Goal: Navigation & Orientation: Find specific page/section

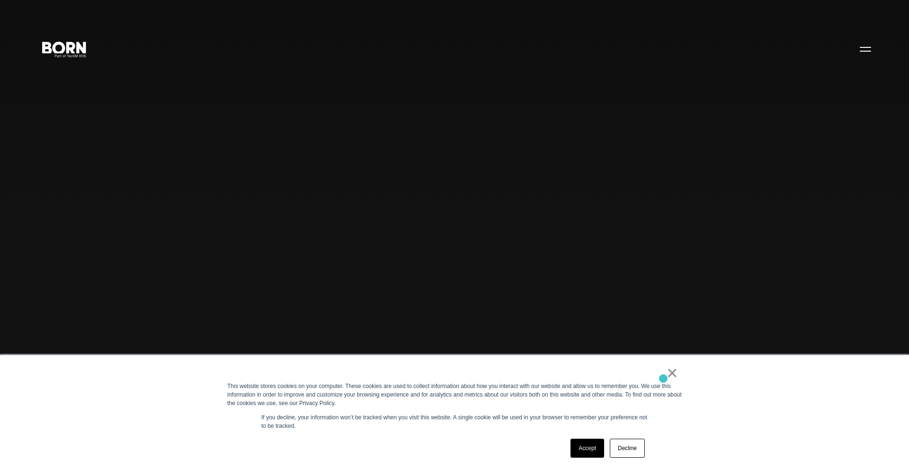
click at [664, 378] on div "×" at bounding box center [452, 374] width 451 height 13
click at [677, 372] on link "×" at bounding box center [672, 372] width 11 height 9
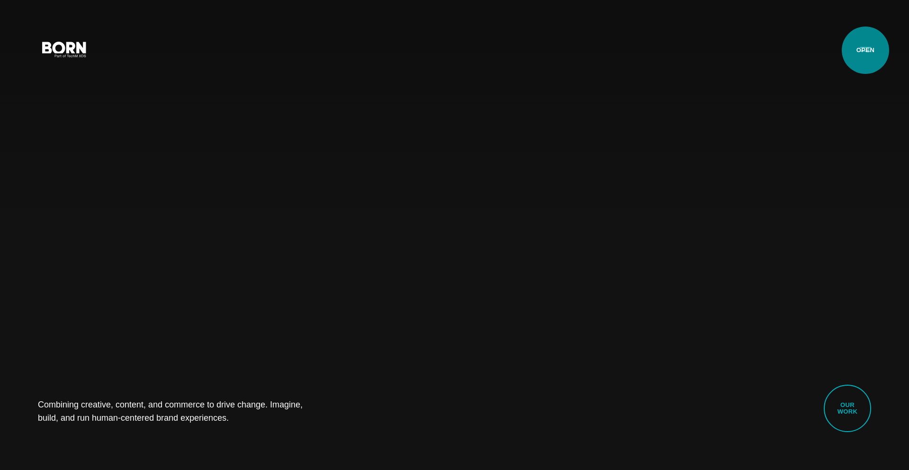
click at [866, 50] on button "Primary Menu" at bounding box center [865, 49] width 23 height 20
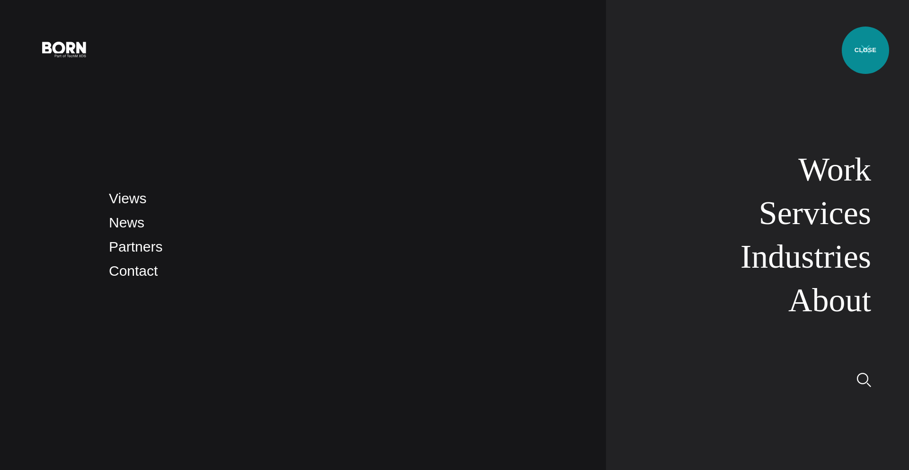
click at [866, 50] on button "Primary Menu" at bounding box center [865, 49] width 23 height 20
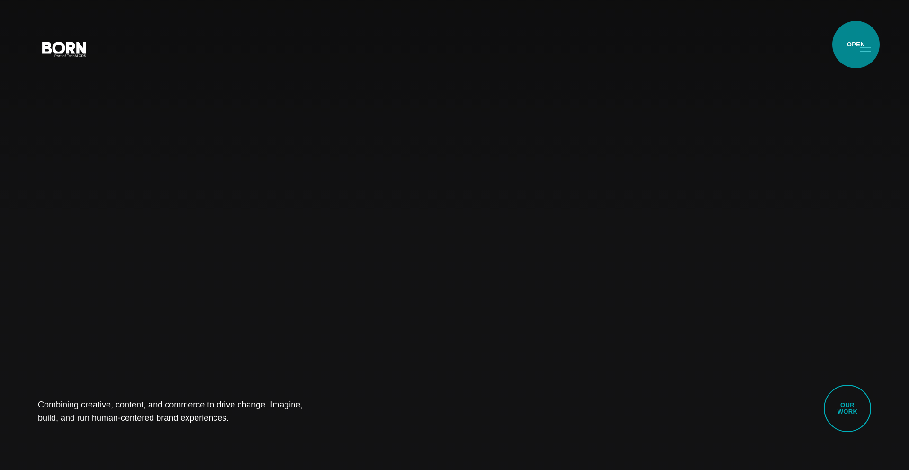
click at [857, 44] on button "Primary Menu" at bounding box center [865, 49] width 23 height 20
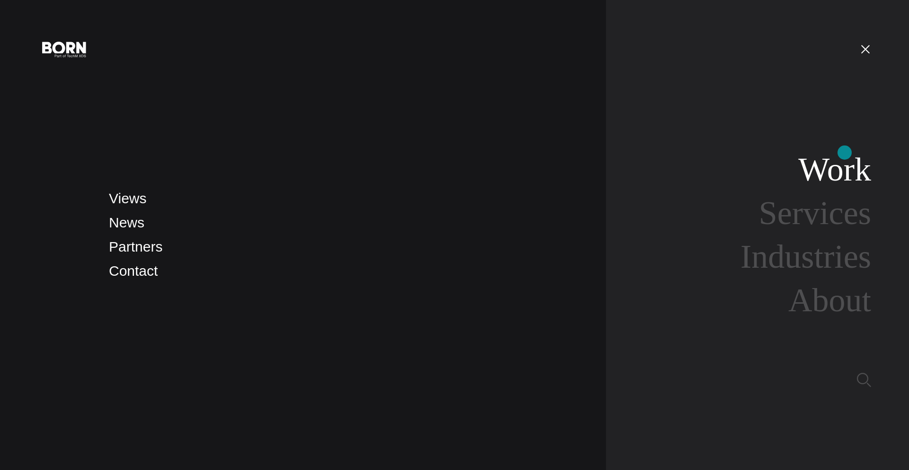
click at [845, 153] on link "Work" at bounding box center [835, 169] width 73 height 36
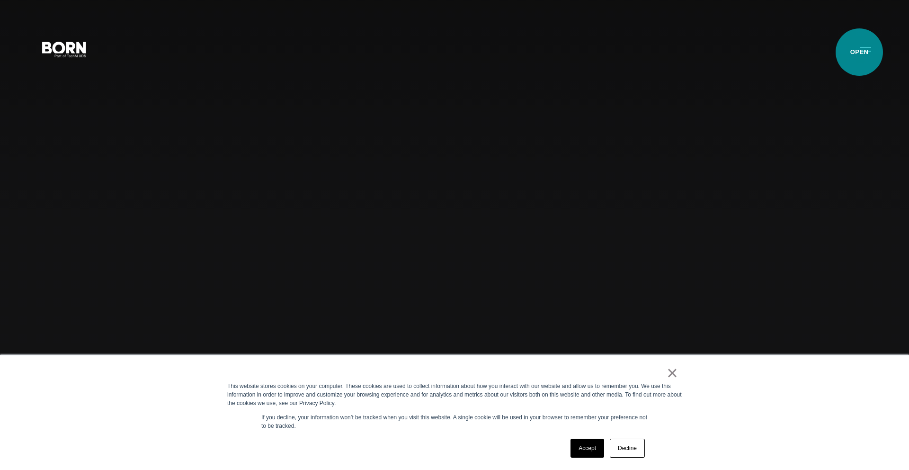
click at [860, 52] on button "Primary Menu" at bounding box center [865, 49] width 23 height 20
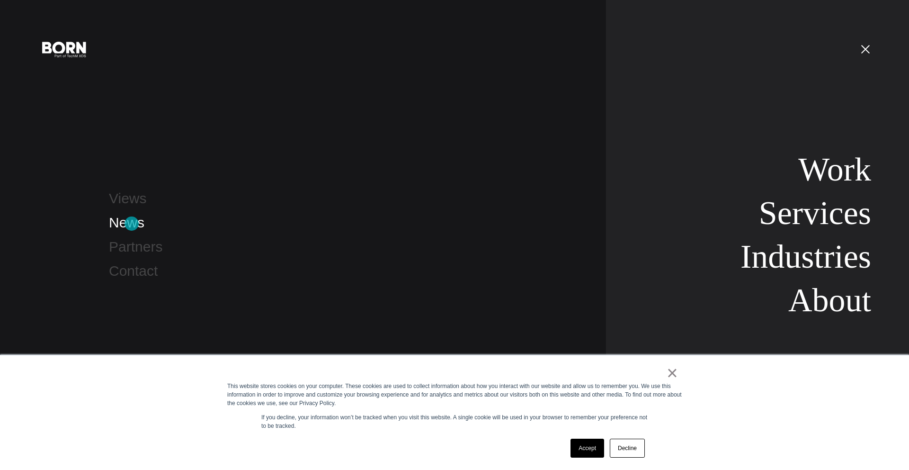
click at [132, 224] on link "News" at bounding box center [127, 223] width 36 height 16
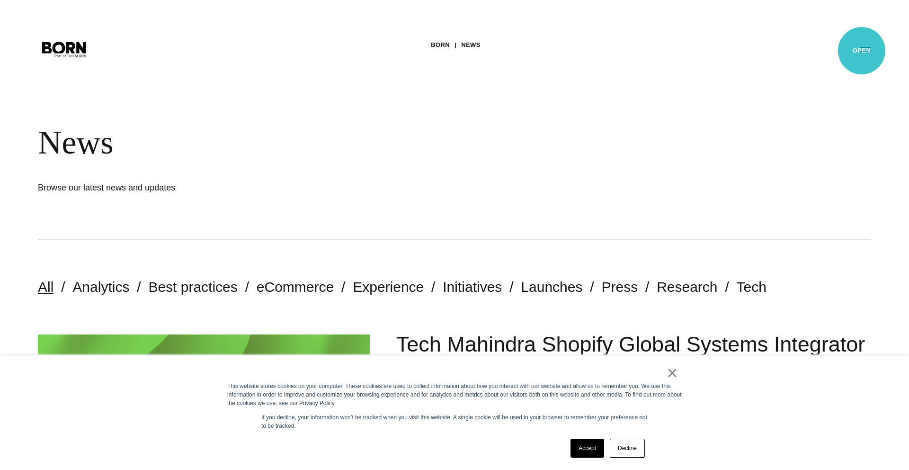
click at [862, 51] on button "Primary Menu" at bounding box center [865, 49] width 23 height 20
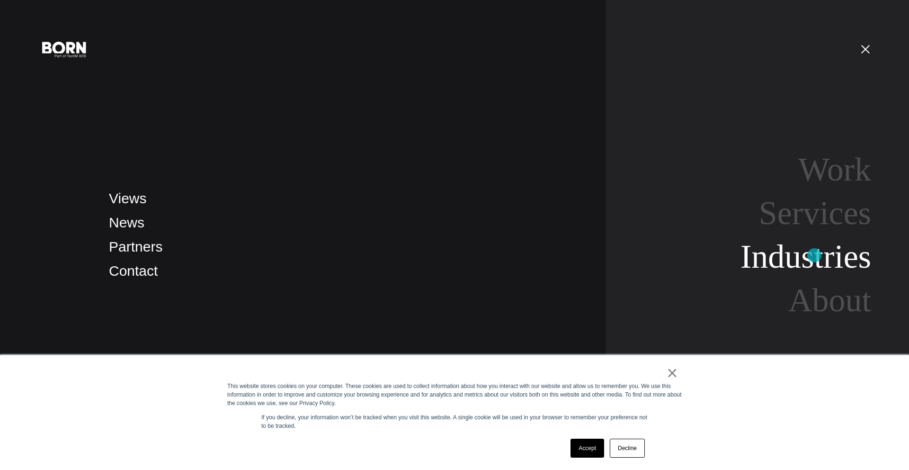
click at [815, 255] on link "Industries" at bounding box center [806, 256] width 131 height 36
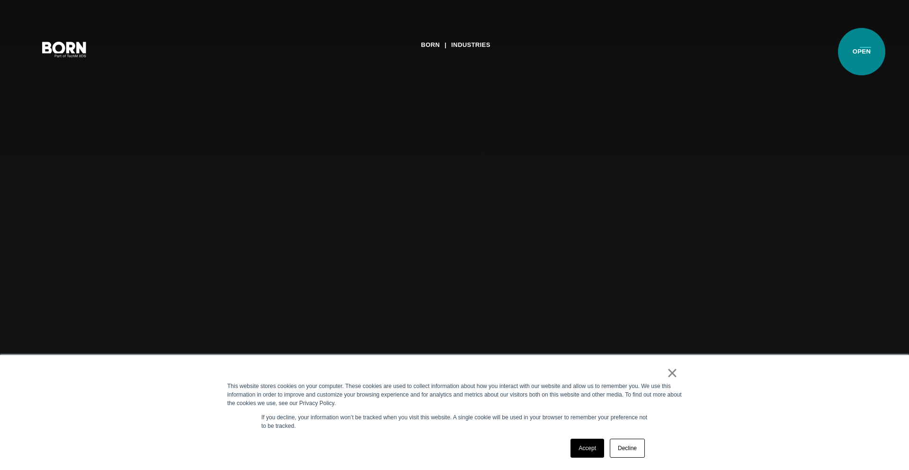
click at [862, 52] on button "Primary Menu" at bounding box center [865, 49] width 23 height 20
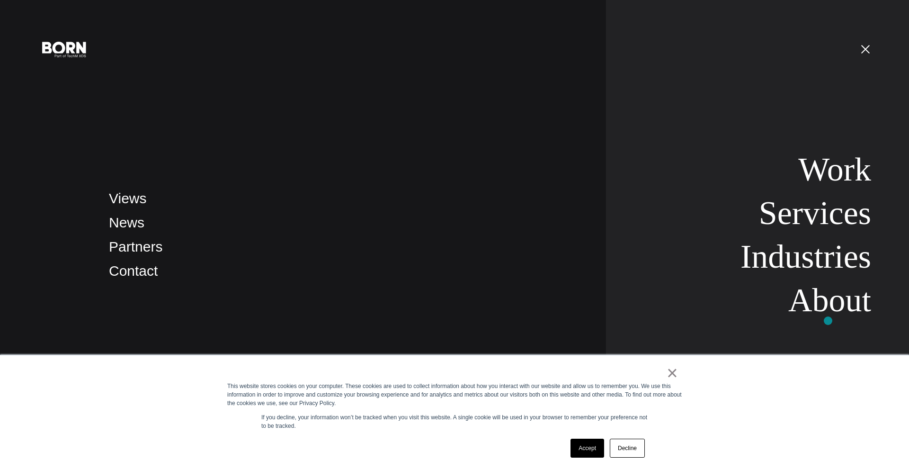
click at [828, 321] on nav "Work Services Industries About" at bounding box center [738, 235] width 265 height 470
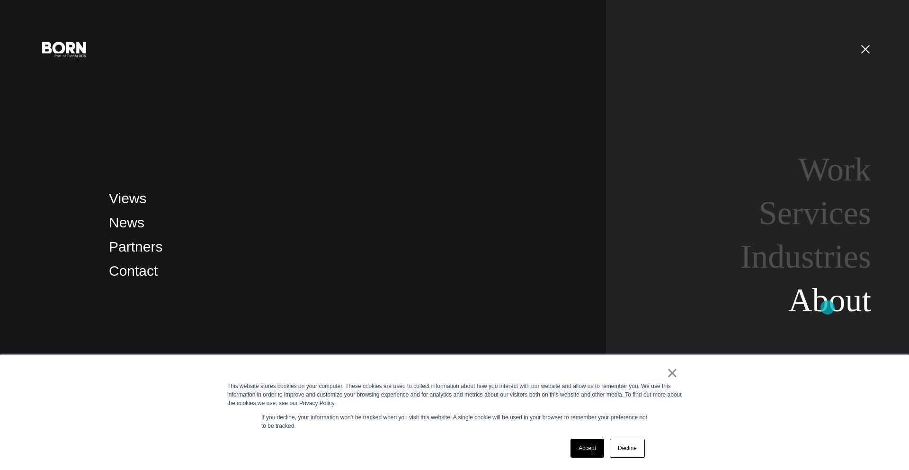
click at [828, 307] on link "About" at bounding box center [830, 300] width 83 height 36
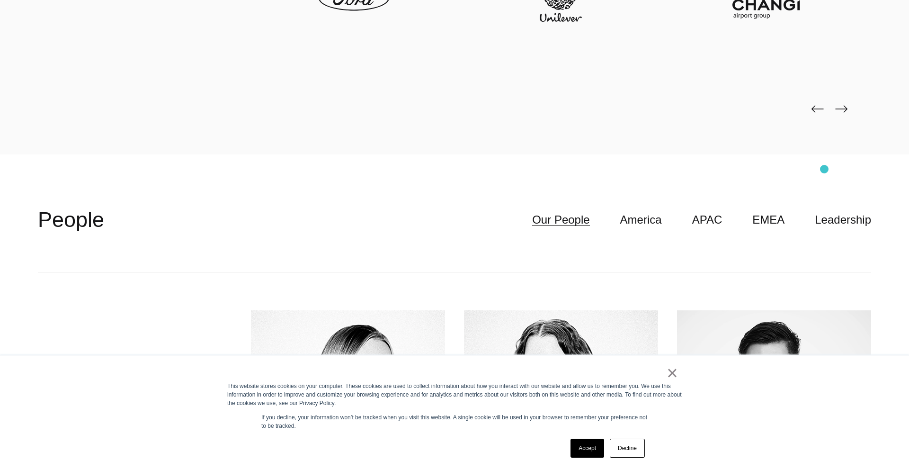
scroll to position [2545, 0]
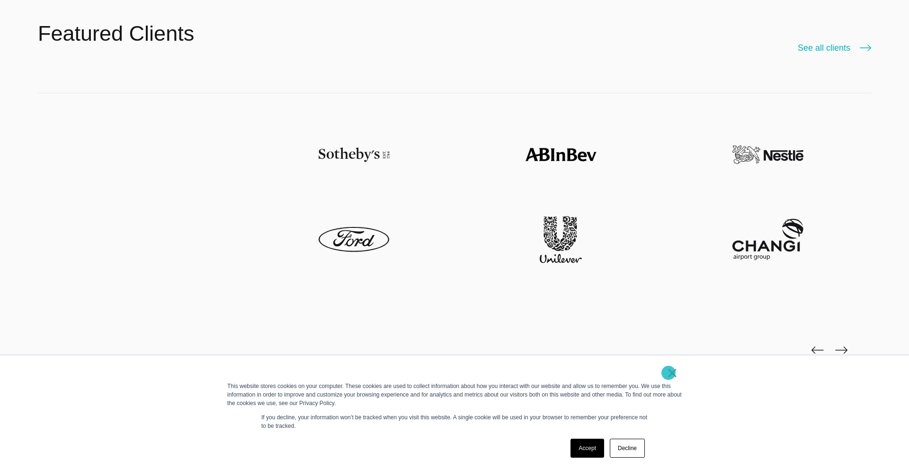
click at [669, 373] on link "×" at bounding box center [672, 372] width 11 height 9
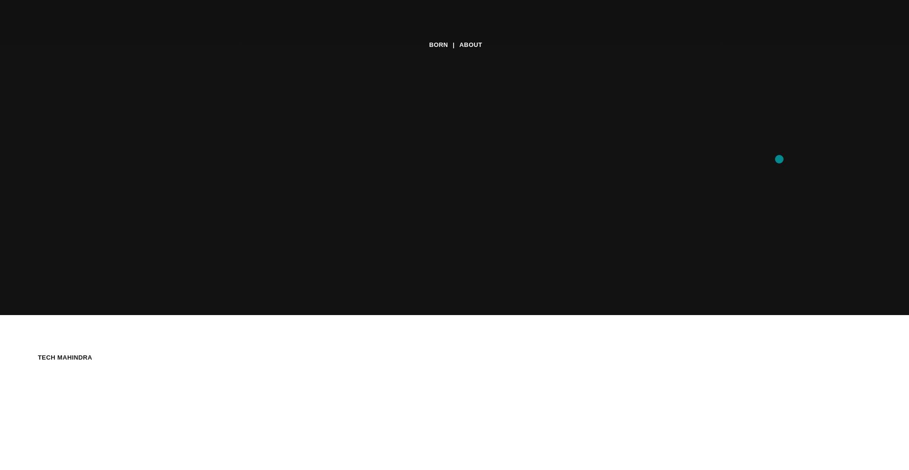
scroll to position [0, 0]
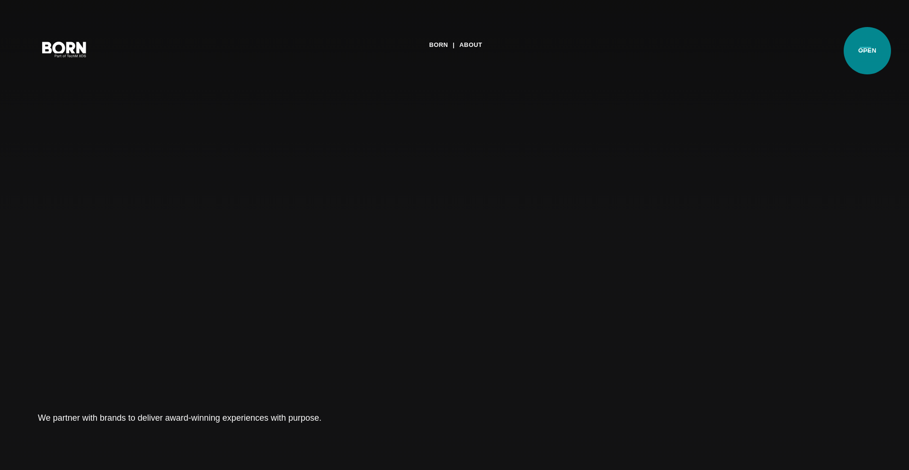
click at [868, 51] on button "Primary Menu" at bounding box center [865, 49] width 23 height 20
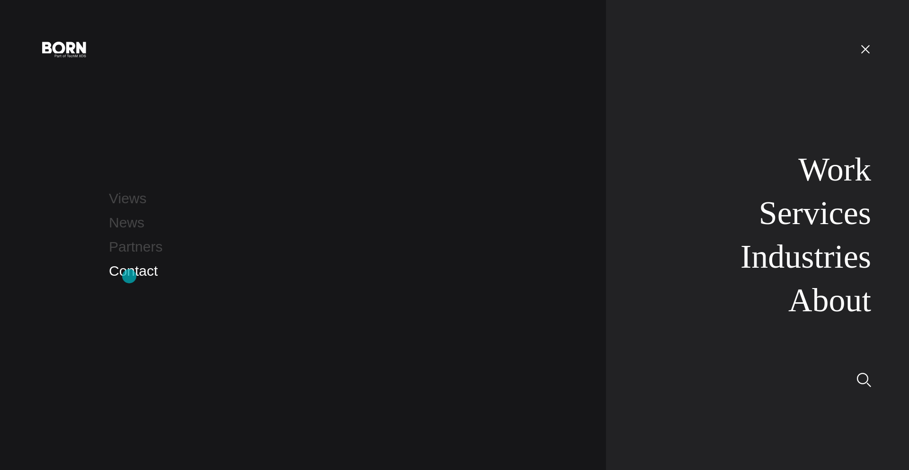
click at [129, 276] on link "Contact" at bounding box center [133, 271] width 49 height 16
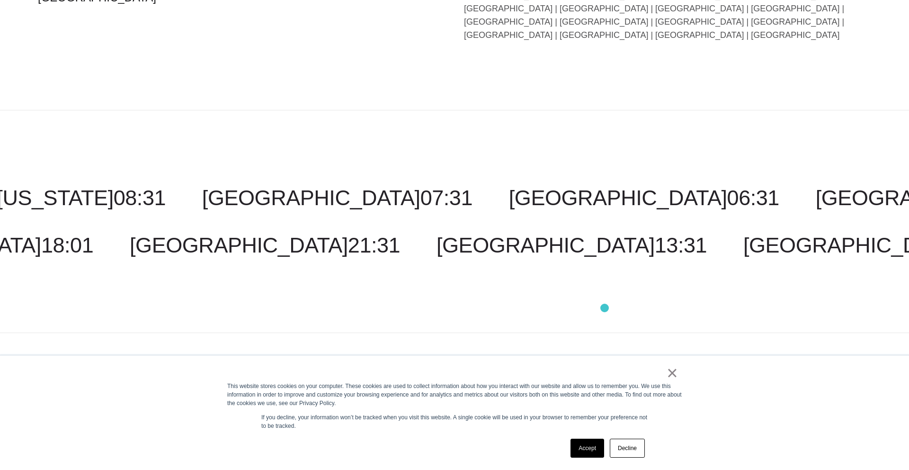
scroll to position [2335, 0]
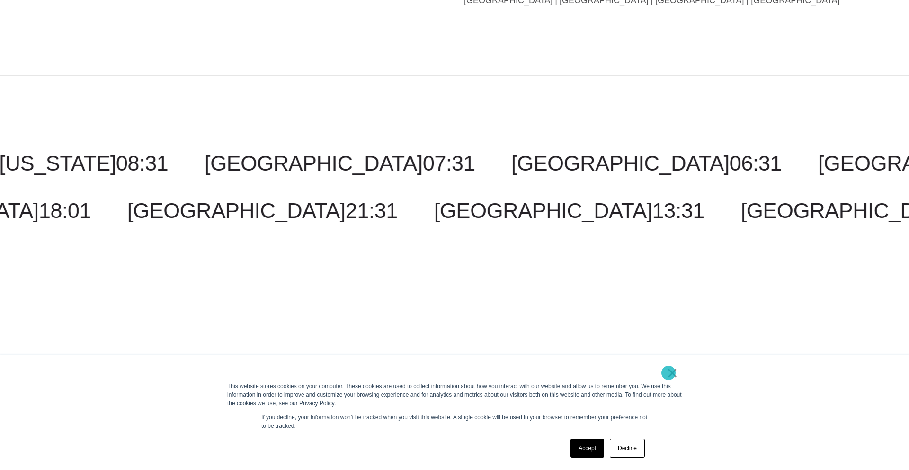
click at [669, 373] on link "×" at bounding box center [672, 372] width 11 height 9
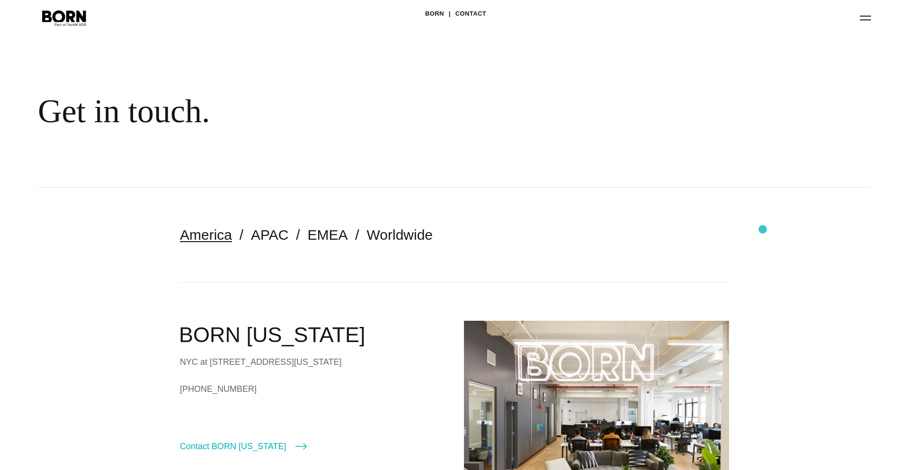
scroll to position [0, 0]
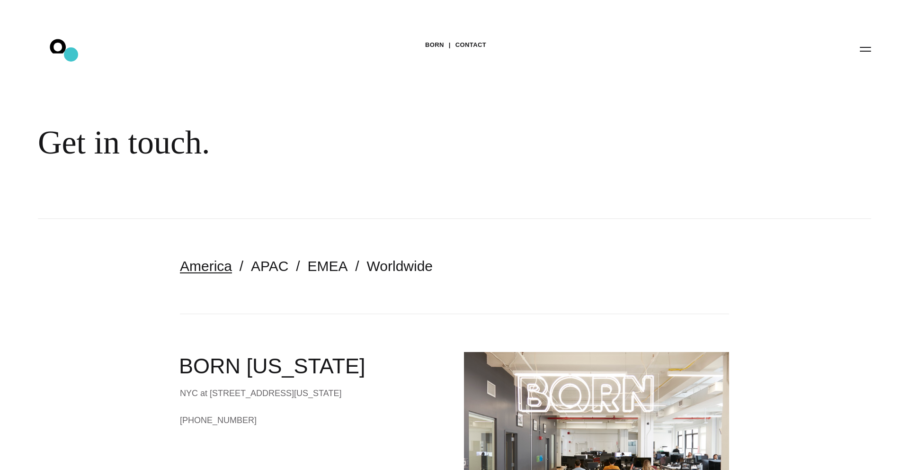
click at [71, 54] on icon ".st0{display:none;} .st1{display:inline;} .st2{font-family:'HelveticaNeue-Mediu…" at bounding box center [64, 48] width 61 height 25
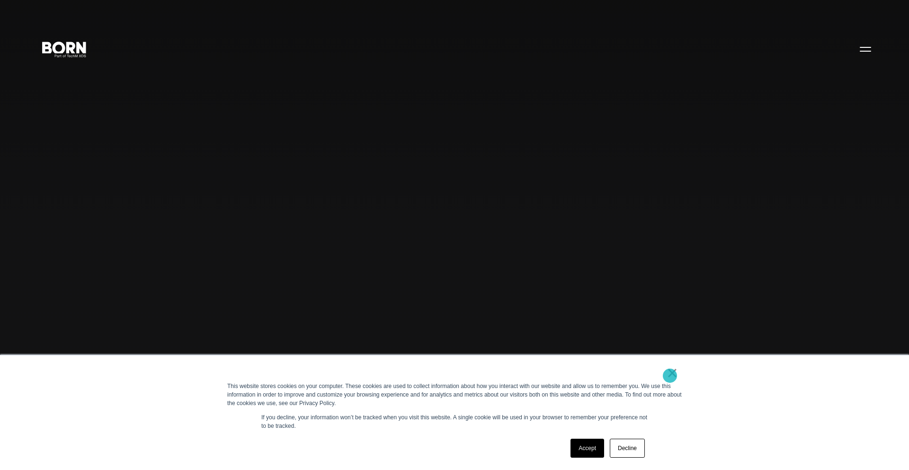
click at [670, 376] on link "×" at bounding box center [672, 372] width 11 height 9
